Goal: Check status: Check status

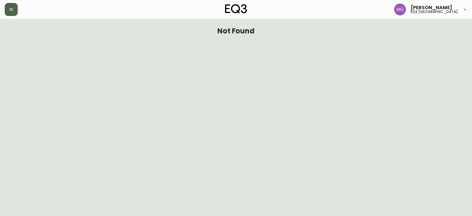
click at [11, 11] on icon "button" at bounding box center [11, 9] width 5 height 5
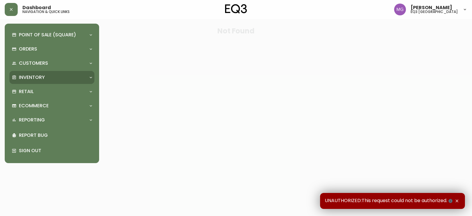
click at [53, 80] on div "Inventory" at bounding box center [49, 77] width 74 height 6
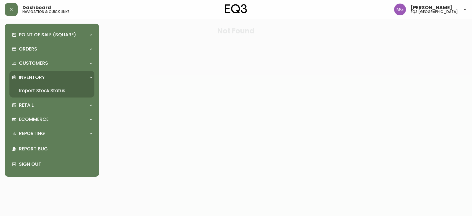
click at [47, 95] on link "Import Stock Status" at bounding box center [51, 91] width 85 height 14
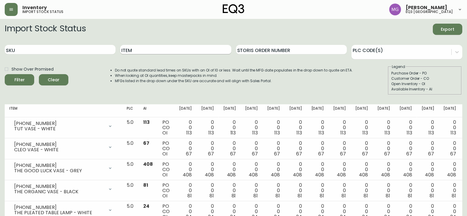
click at [147, 48] on input "Item" at bounding box center [175, 49] width 111 height 9
type input "[PERSON_NAME]"
click at [5, 74] on button "Filter" at bounding box center [19, 79] width 29 height 11
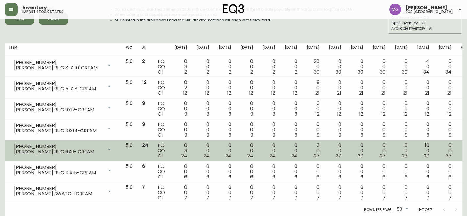
scroll to position [61, 0]
